Goal: Find contact information: Find contact information

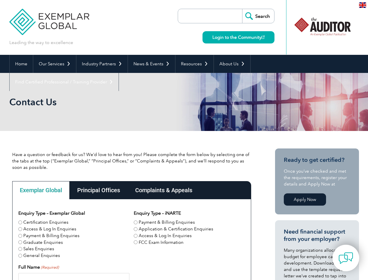
click at [54, 64] on link "Our Services" at bounding box center [54, 64] width 43 height 18
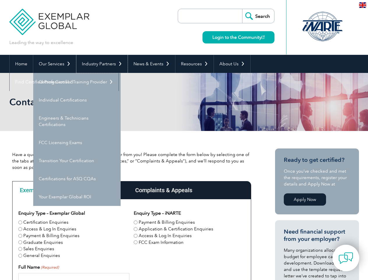
click at [101, 64] on link "Industry Partners" at bounding box center [101, 64] width 51 height 18
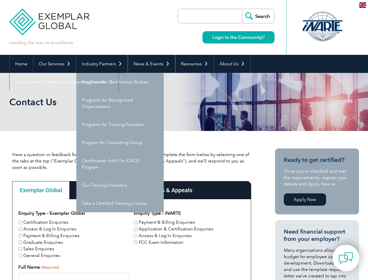
click at [150, 64] on link "News & Events" at bounding box center [151, 64] width 47 height 18
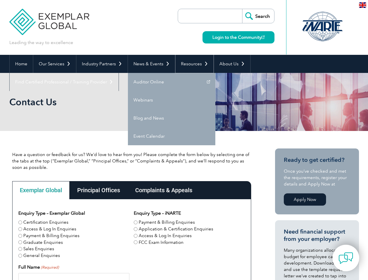
click at [192, 64] on link "Resources" at bounding box center [195, 64] width 38 height 18
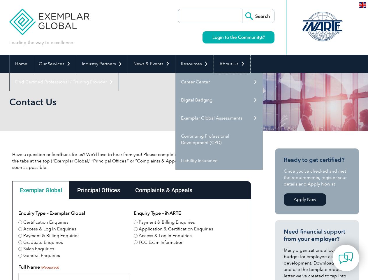
click at [229, 64] on link "About Us" at bounding box center [232, 64] width 36 height 18
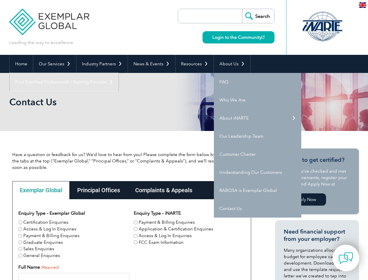
click at [119, 73] on link "Find Certified Professional / Training Provider" at bounding box center [64, 82] width 109 height 18
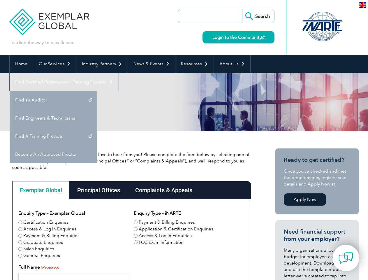
click at [41, 190] on div "Exemplar Global" at bounding box center [40, 190] width 57 height 18
click at [98, 190] on div "Principal Offices" at bounding box center [99, 190] width 58 height 18
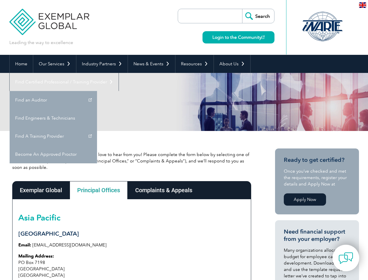
click at [164, 190] on div "Complaints & Appeals" at bounding box center [164, 190] width 72 height 18
